Goal: Task Accomplishment & Management: Manage account settings

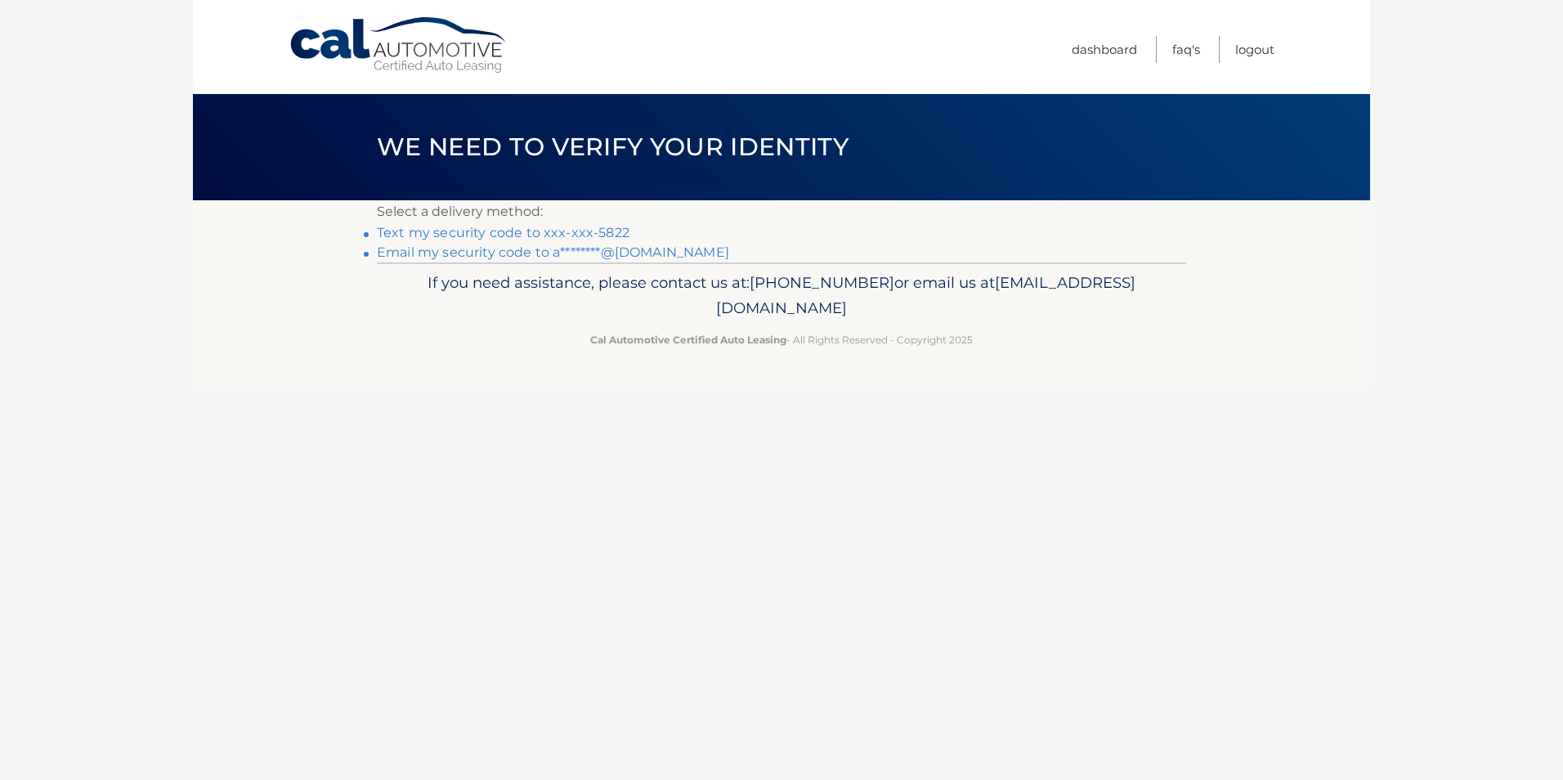
click at [490, 234] on link "Text my security code to xxx-xxx-5822" at bounding box center [503, 233] width 253 height 16
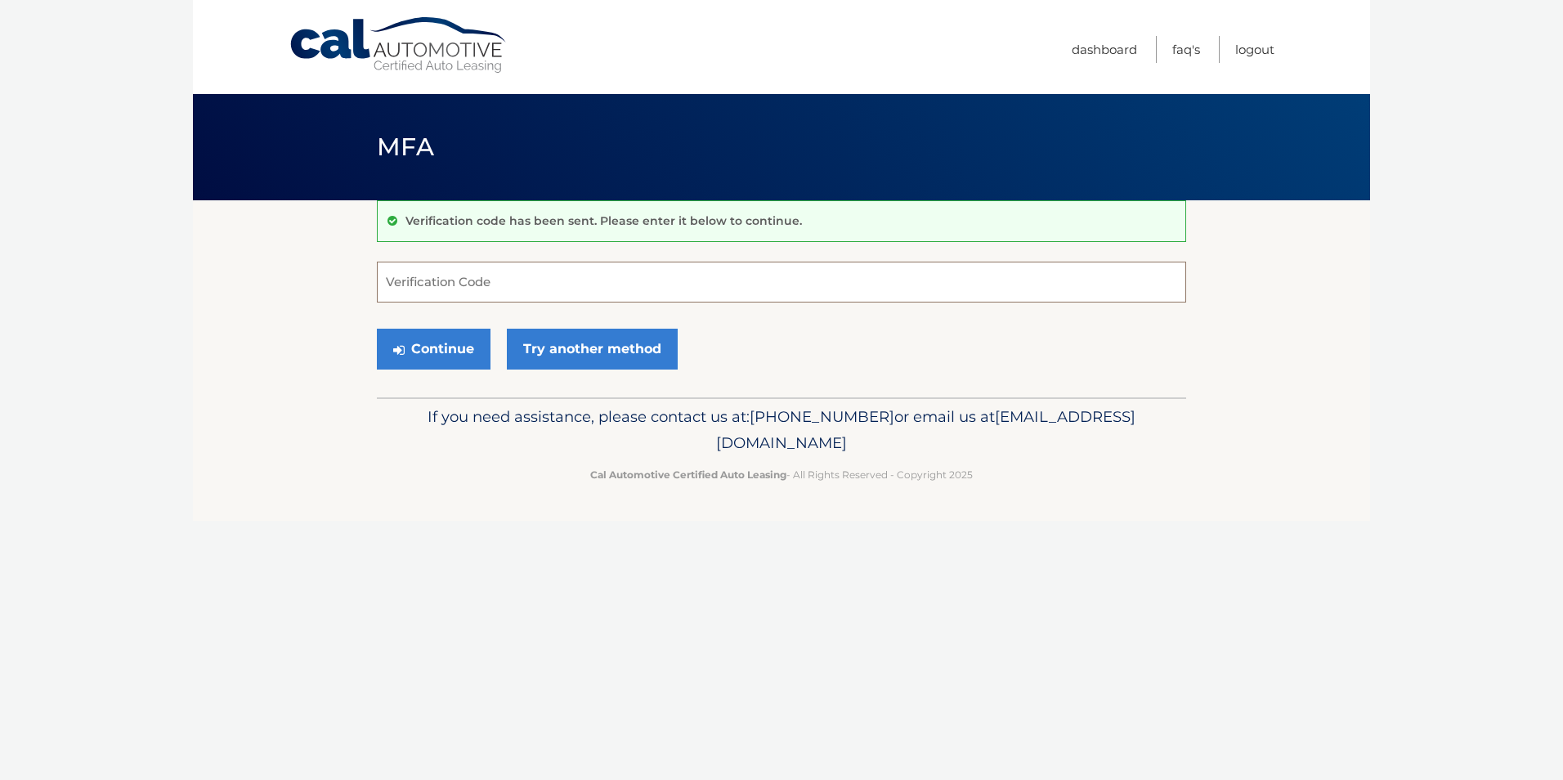
click at [450, 293] on input "Verification Code" at bounding box center [781, 282] width 809 height 41
type input "767471"
click at [459, 346] on button "Continue" at bounding box center [434, 349] width 114 height 41
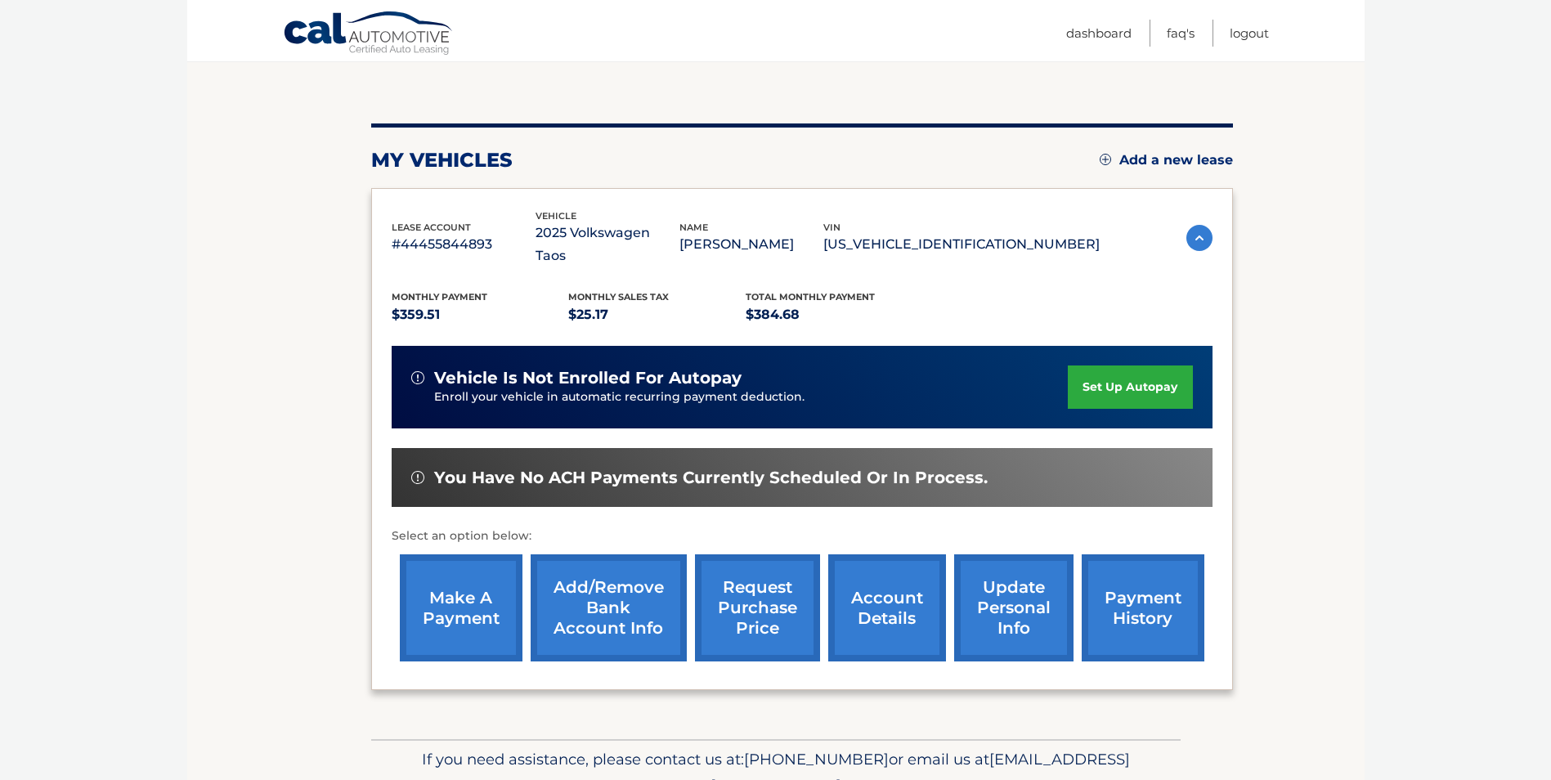
scroll to position [163, 0]
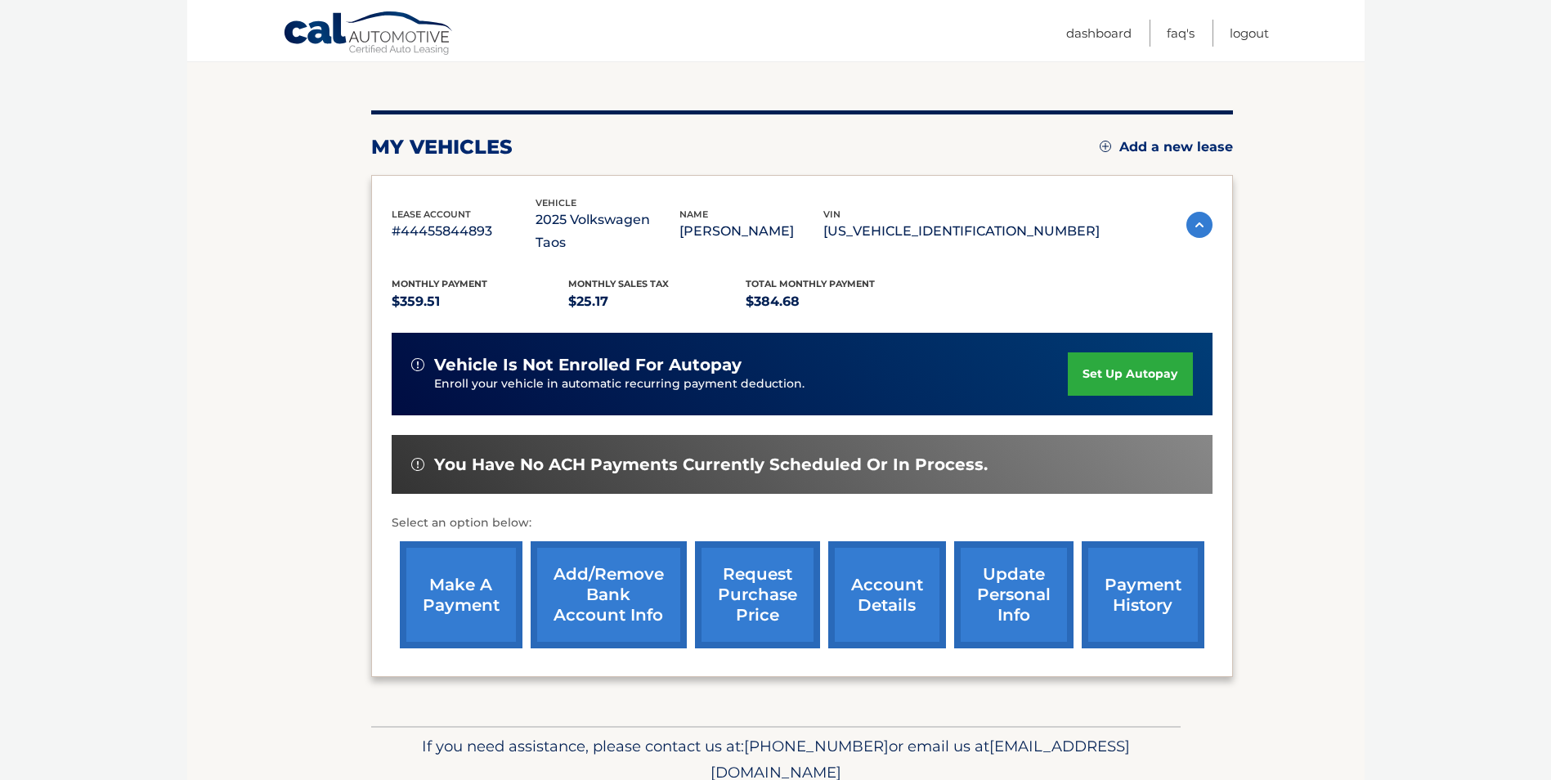
click at [465, 568] on link "make a payment" at bounding box center [461, 594] width 123 height 107
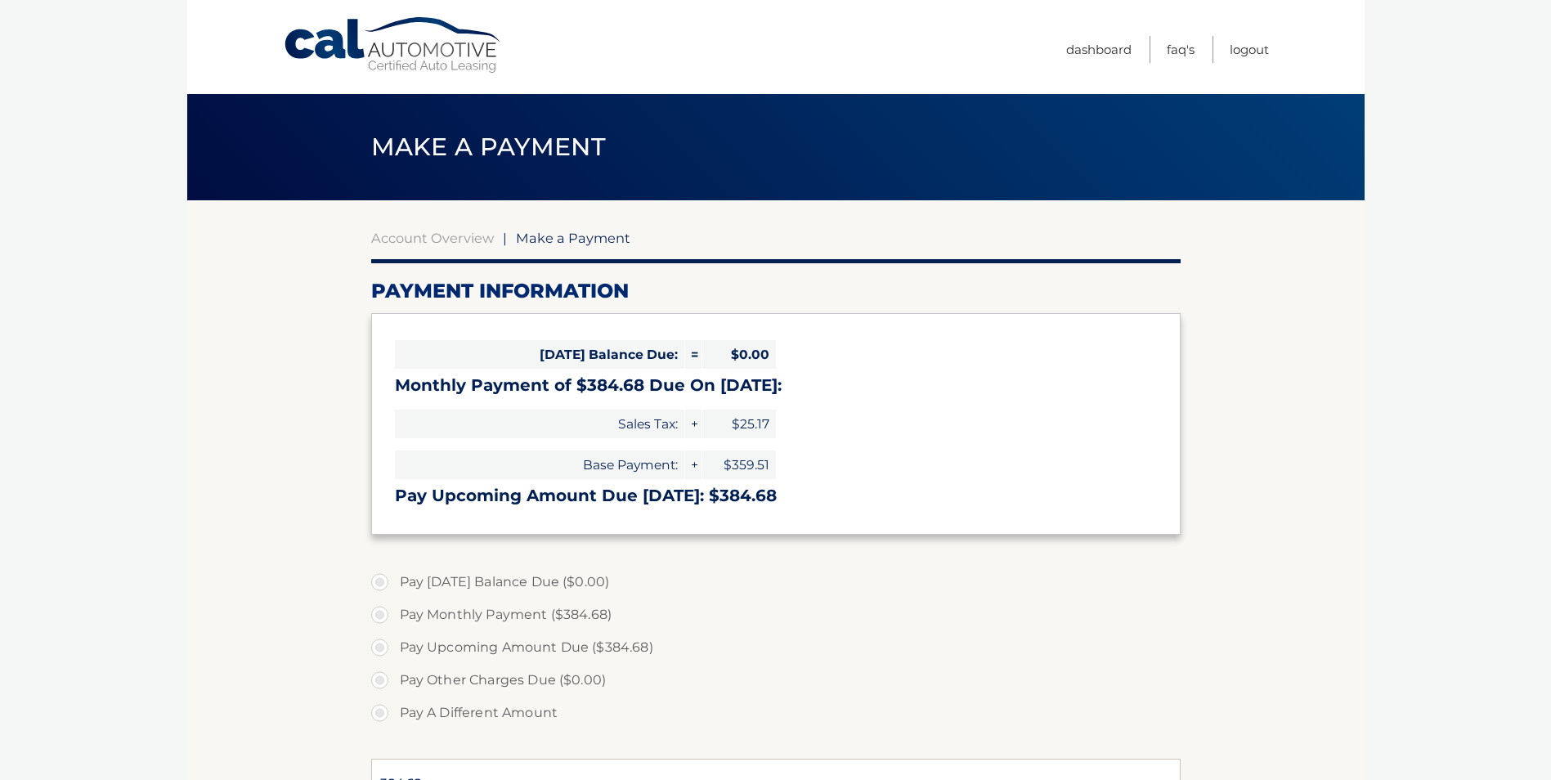
select select "NTU0OTlmYjUtMzFmMy00Y2UxLWJjZDYtZmE4ZmIxZmRhODFj"
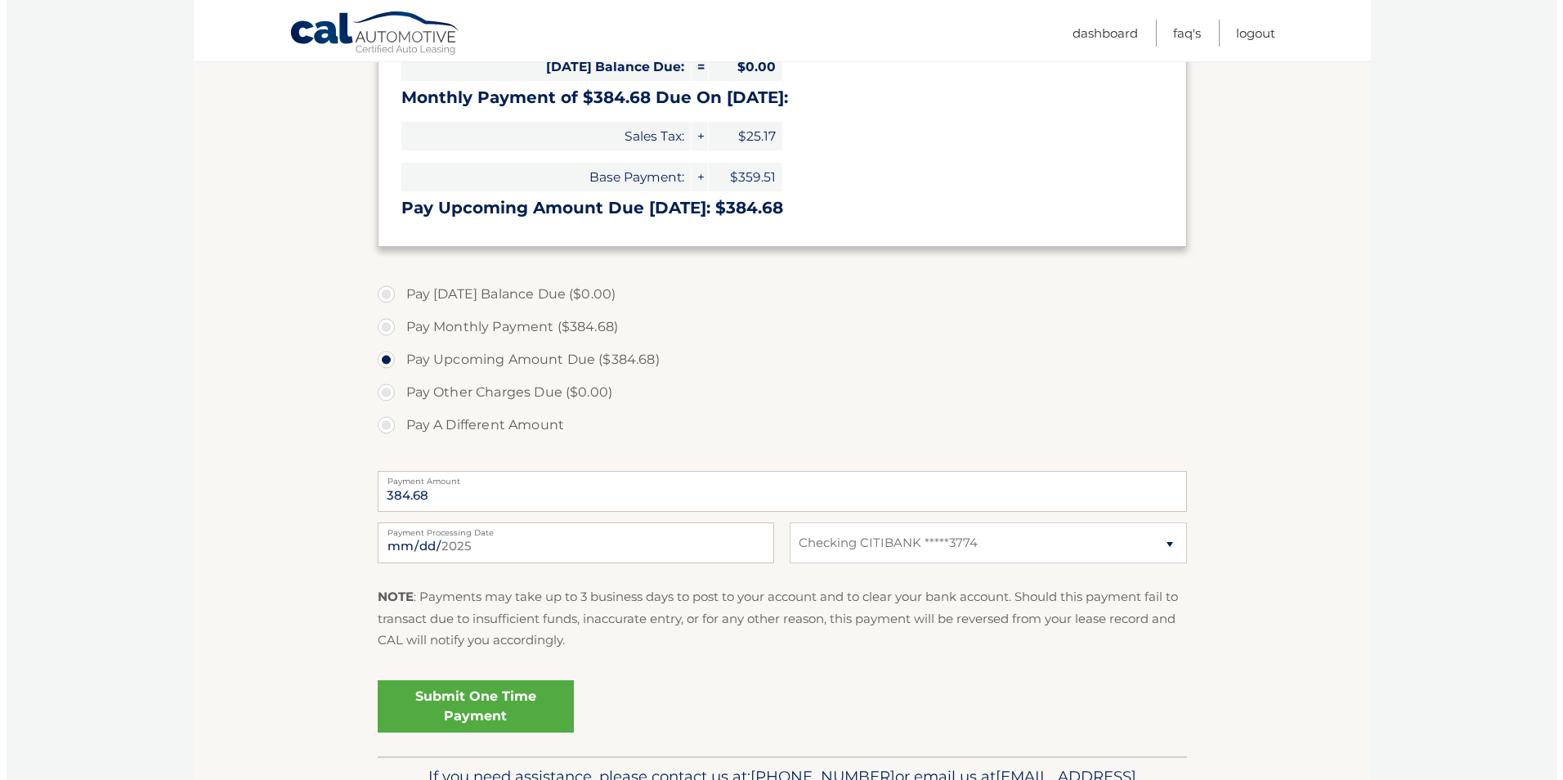
scroll to position [327, 0]
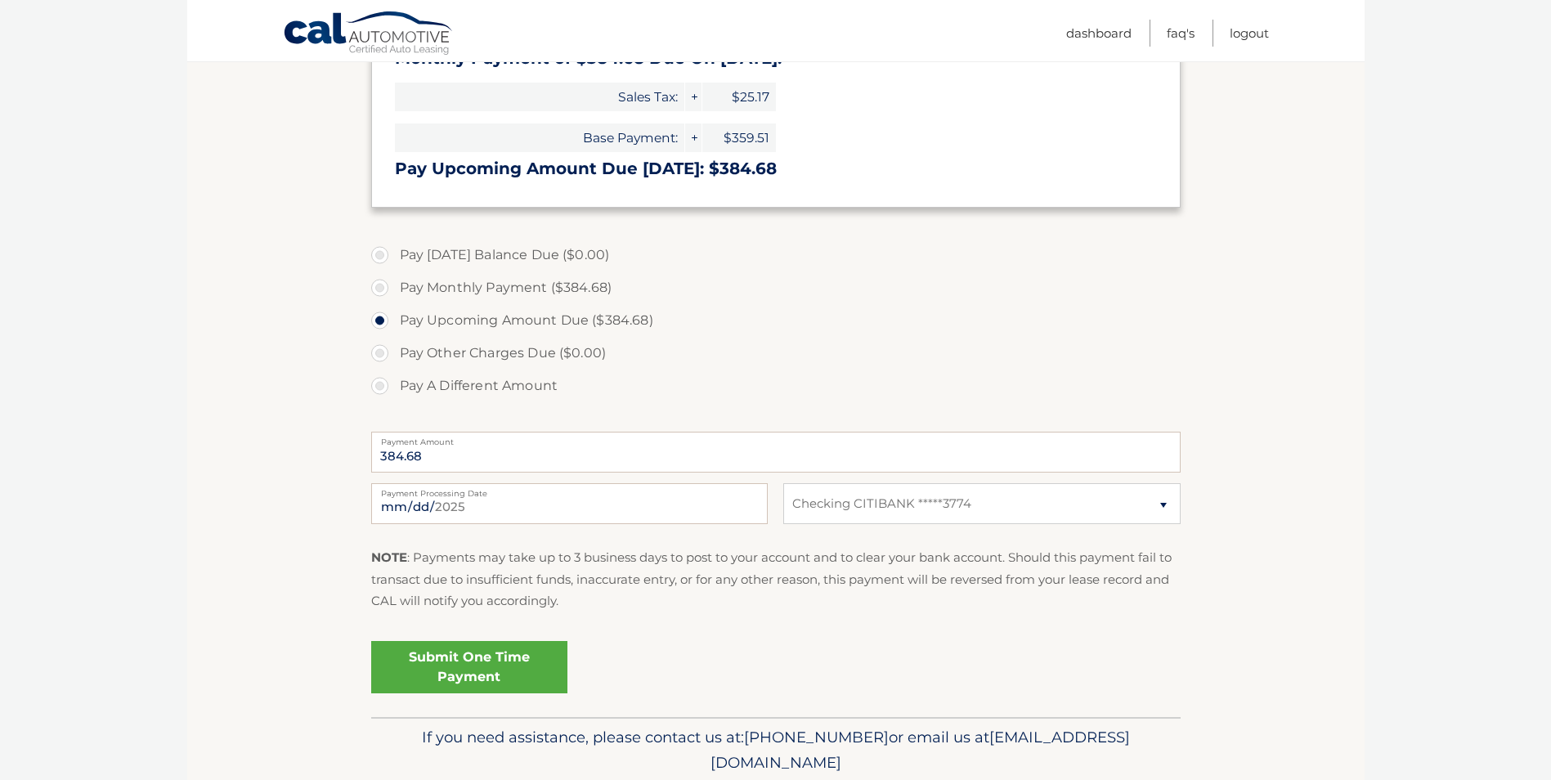
click at [499, 674] on link "Submit One Time Payment" at bounding box center [469, 667] width 196 height 52
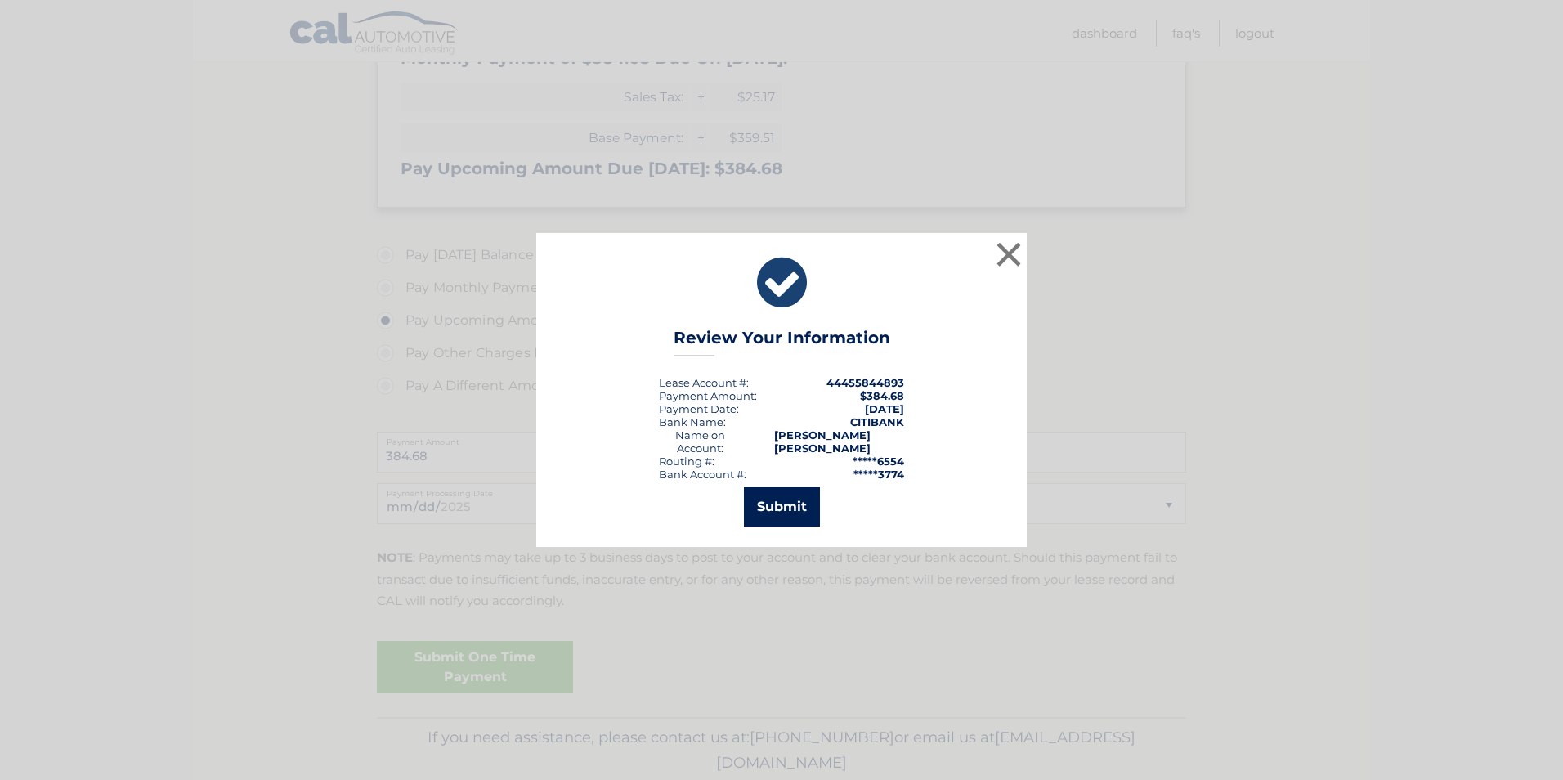
click at [799, 499] on button "Submit" at bounding box center [782, 506] width 76 height 39
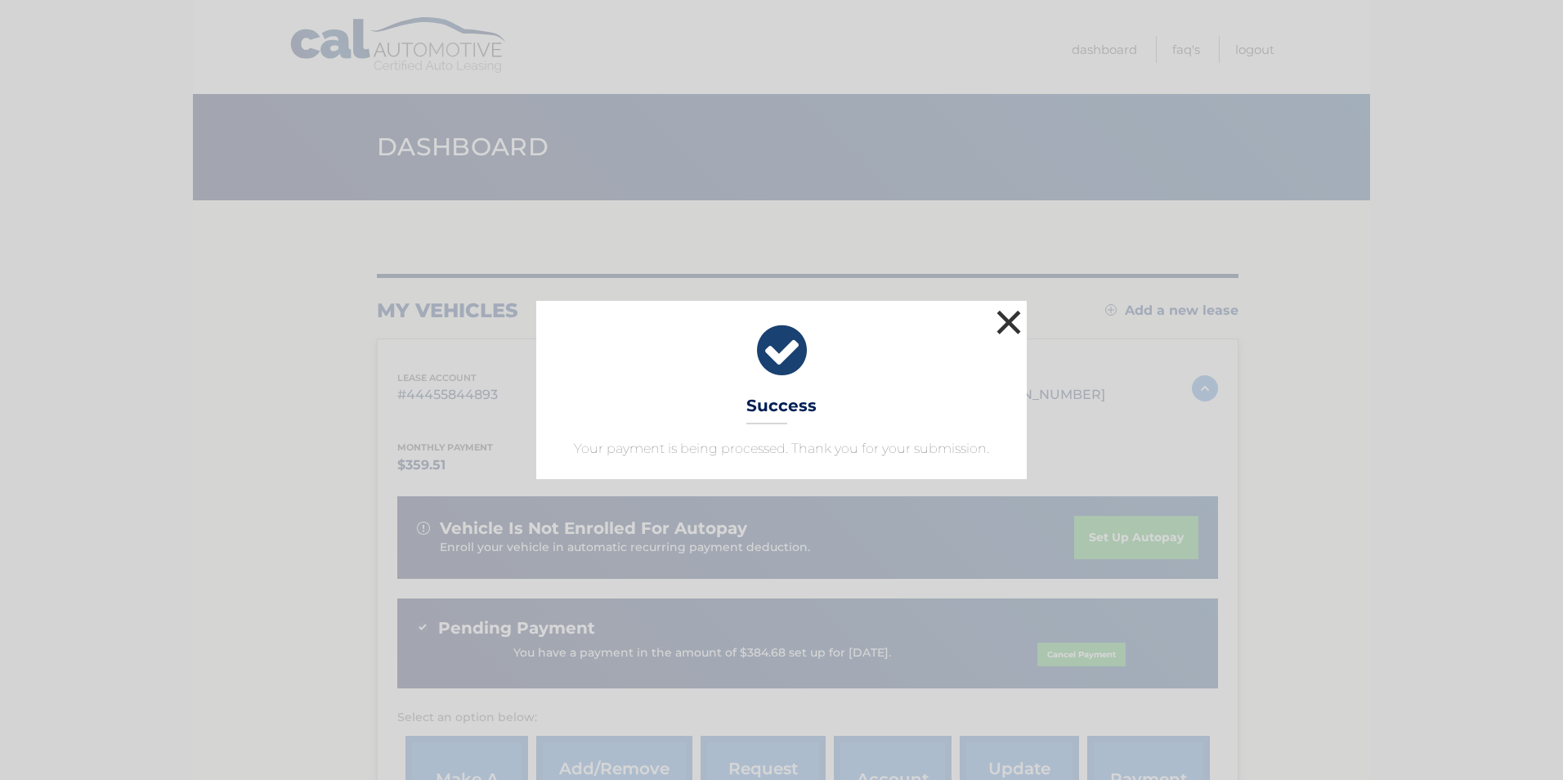
click at [1006, 327] on button "×" at bounding box center [1008, 322] width 33 height 33
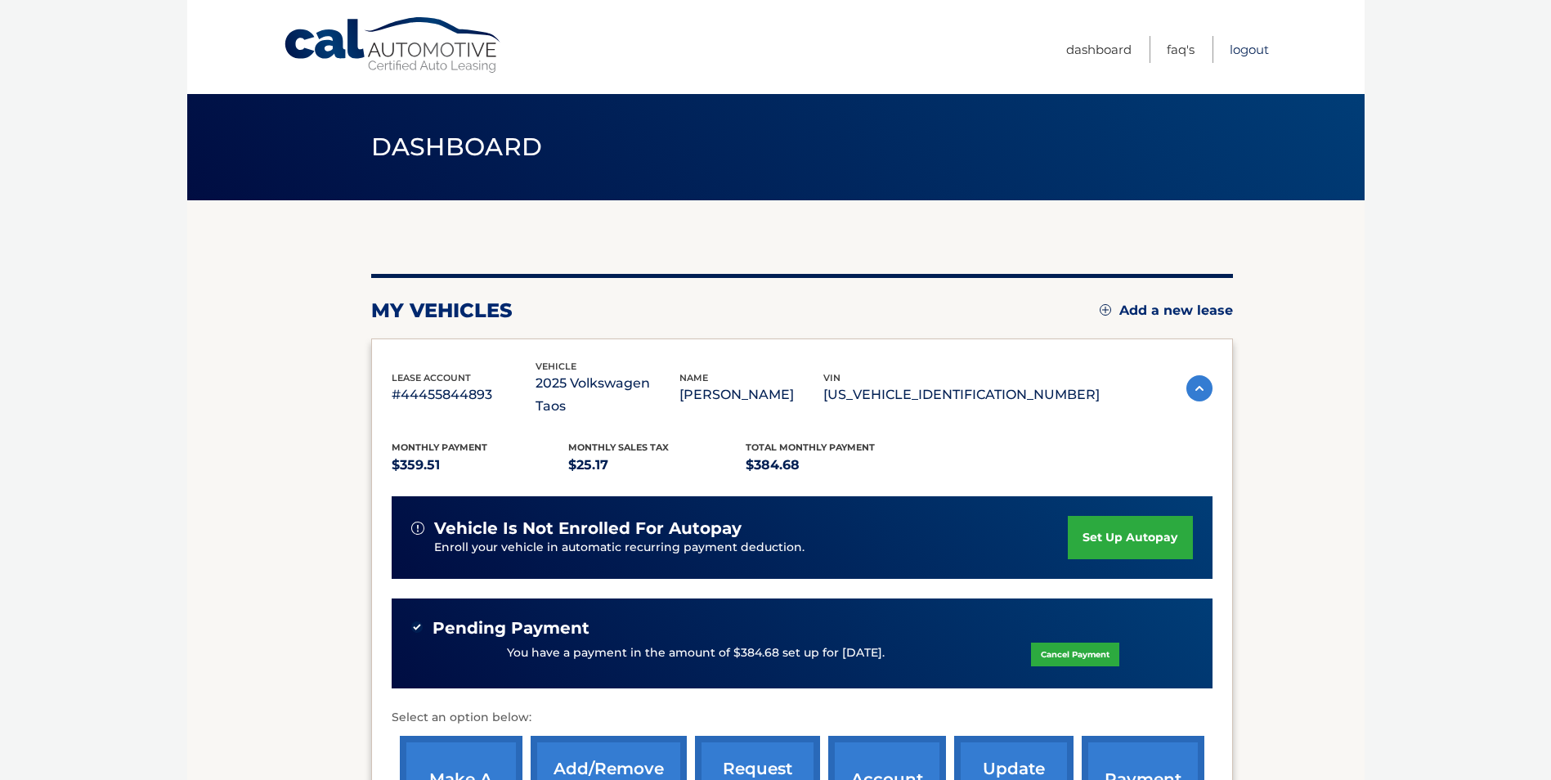
click at [1244, 55] on link "Logout" at bounding box center [1248, 49] width 39 height 27
